Goal: Information Seeking & Learning: Learn about a topic

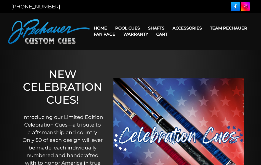
click at [206, 28] on link "Team Pechauer" at bounding box center [228, 28] width 45 height 13
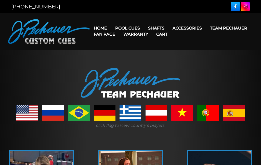
click at [206, 28] on link "Team Pechauer" at bounding box center [228, 28] width 45 height 13
click at [100, 27] on link "Home" at bounding box center [100, 28] width 21 height 13
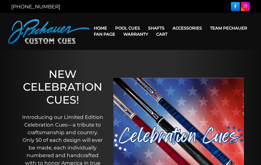
click at [163, 97] on link "Break & Jump Cues" at bounding box center [143, 93] width 63 height 7
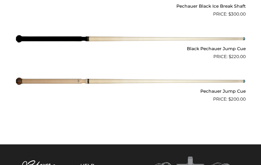
scroll to position [435, 0]
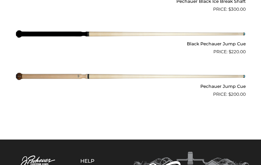
click at [27, 77] on img at bounding box center [130, 76] width 231 height 38
click at [31, 36] on img at bounding box center [130, 34] width 231 height 38
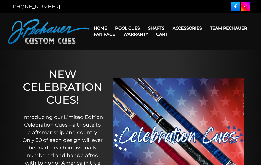
scroll to position [4, 0]
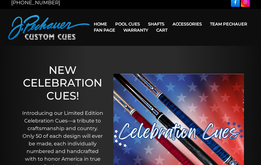
click at [152, 24] on link "Warranty" at bounding box center [135, 30] width 33 height 13
click at [152, 26] on link "Warranty" at bounding box center [135, 30] width 33 height 13
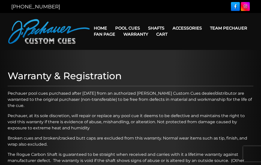
click at [221, 45] on link "Joint Protectors" at bounding box center [196, 42] width 55 height 7
click at [206, 28] on link "Team Pechauer" at bounding box center [228, 28] width 45 height 13
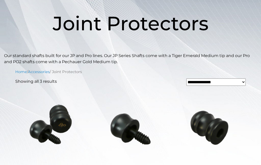
scroll to position [72, 0]
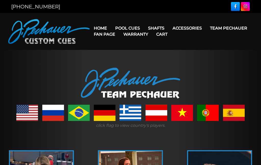
click at [119, 28] on link "Fan Page" at bounding box center [105, 34] width 30 height 13
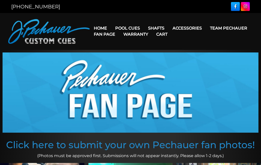
click at [162, 97] on link "Break & Jump Cues" at bounding box center [143, 93] width 63 height 7
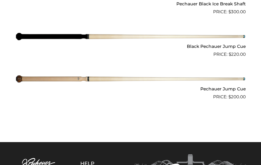
scroll to position [426, 0]
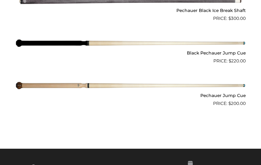
click at [38, 85] on img at bounding box center [130, 86] width 231 height 38
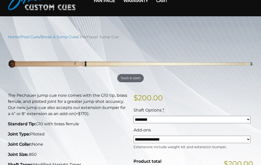
scroll to position [34, 0]
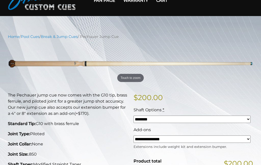
click at [248, 120] on select "******** ******** ********" at bounding box center [192, 119] width 117 height 7
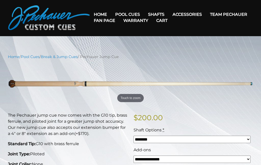
scroll to position [14, 0]
click at [206, 15] on link "Team Pechauer" at bounding box center [228, 14] width 45 height 13
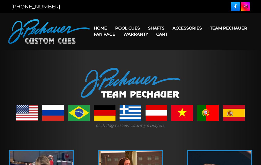
click at [145, 104] on link "Limited Edition" at bounding box center [143, 100] width 63 height 7
click at [161, 104] on link "Limited Edition" at bounding box center [143, 100] width 63 height 7
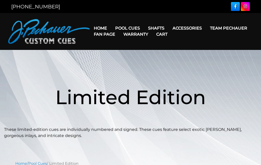
click at [119, 29] on link "Fan Page" at bounding box center [105, 34] width 30 height 13
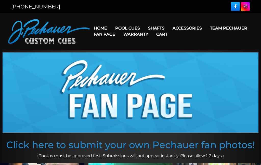
click at [166, 111] on link "[PERSON_NAME] Collection" at bounding box center [143, 107] width 63 height 7
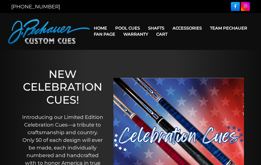
click at [206, 29] on link "Team Pechauer" at bounding box center [228, 28] width 45 height 13
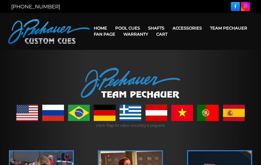
click at [206, 29] on link "Team Pechauer" at bounding box center [228, 28] width 45 height 13
click at [165, 46] on link "JP Series (T) – NEW" at bounding box center [143, 42] width 63 height 7
click at [206, 28] on link "Team Pechauer" at bounding box center [228, 28] width 45 height 13
click at [119, 29] on link "Fan Page" at bounding box center [105, 34] width 30 height 13
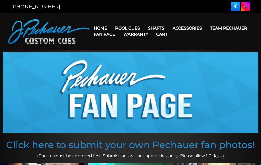
click at [165, 54] on link "Pro Series (R) – NEW" at bounding box center [143, 49] width 63 height 7
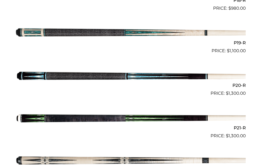
scroll to position [916, 0]
